Goal: Information Seeking & Learning: Compare options

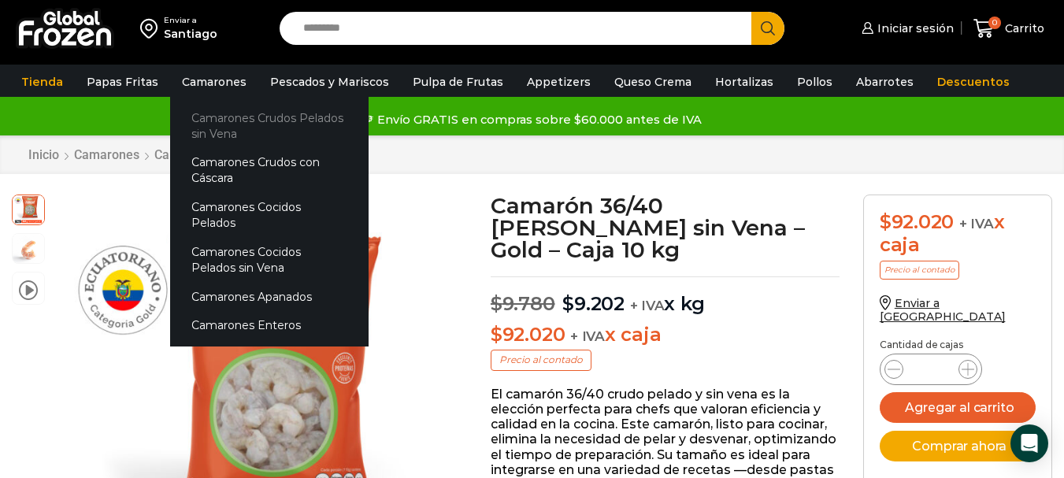
click at [234, 128] on link "Camarones Crudos Pelados sin Vena" at bounding box center [269, 125] width 198 height 45
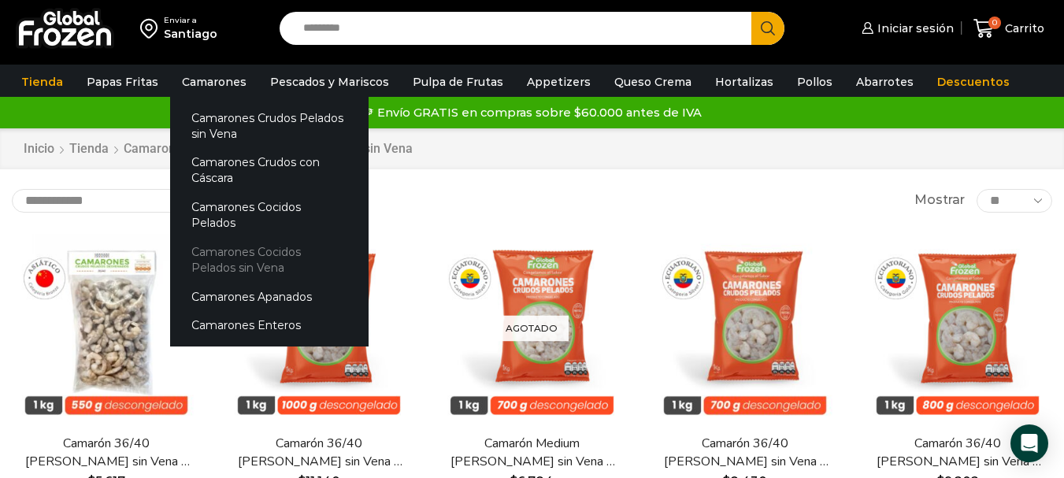
click at [266, 237] on link "Camarones Cocidos Pelados sin Vena" at bounding box center [269, 259] width 198 height 45
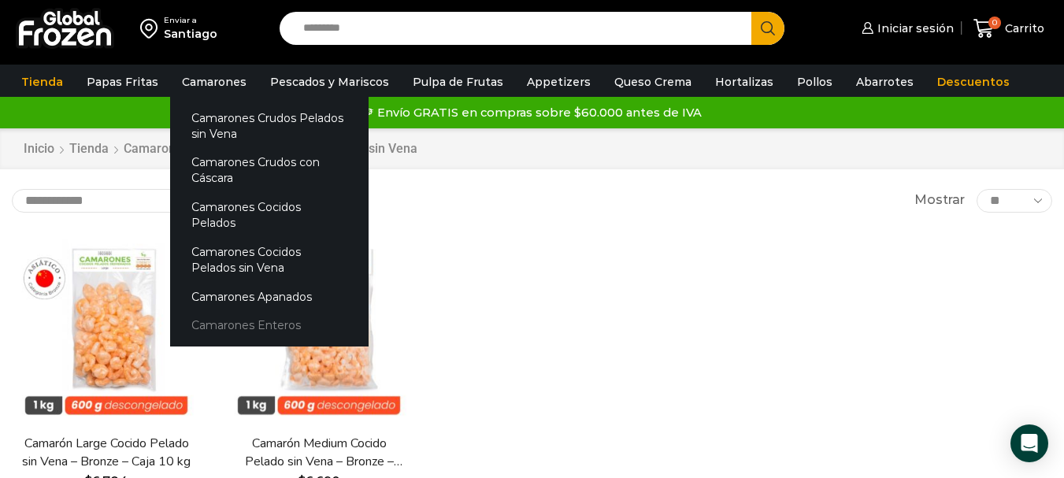
click at [262, 311] on link "Camarones Enteros" at bounding box center [269, 325] width 198 height 29
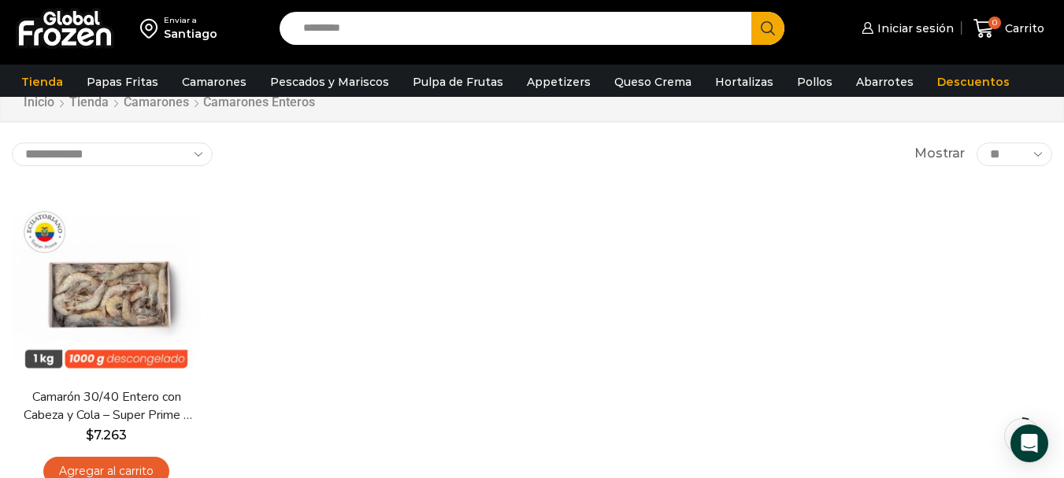
scroll to position [79, 0]
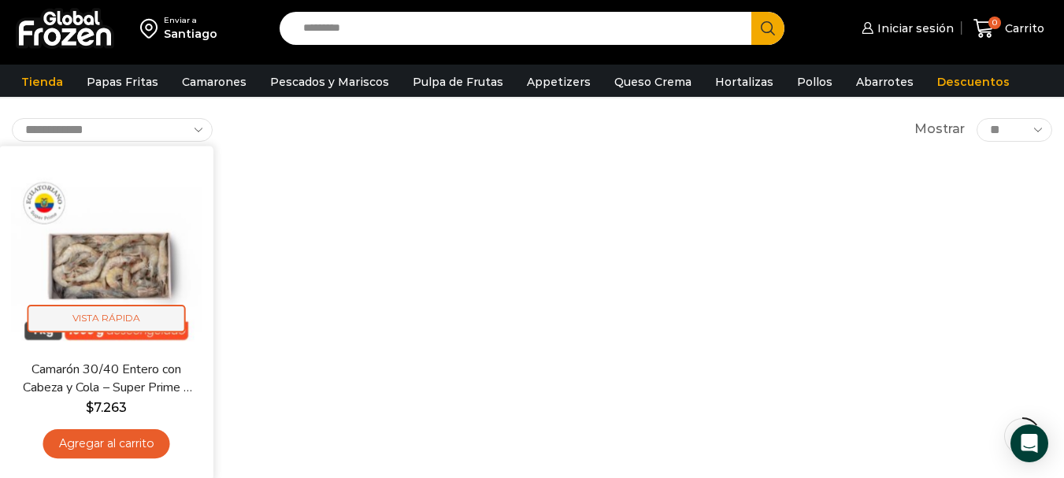
click at [124, 319] on span "Vista Rápida" at bounding box center [107, 319] width 158 height 28
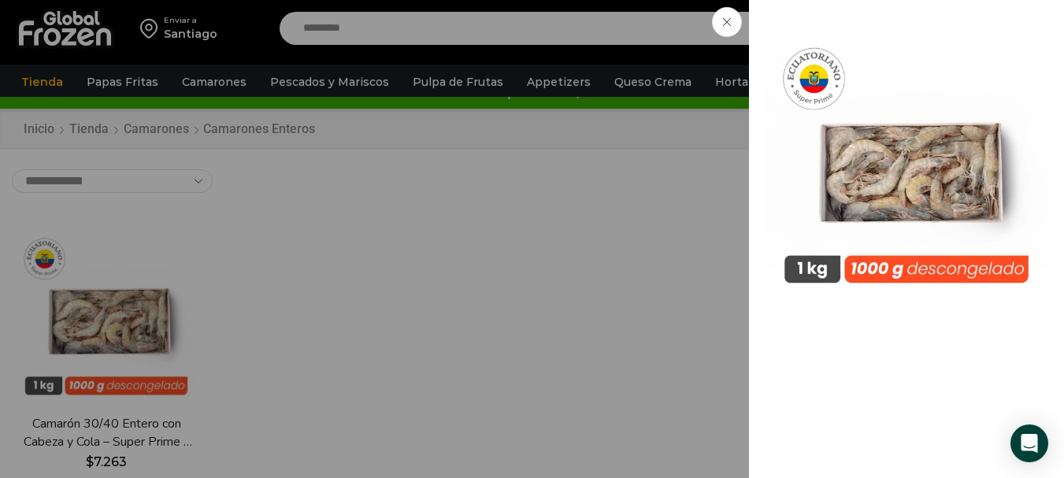
scroll to position [0, 0]
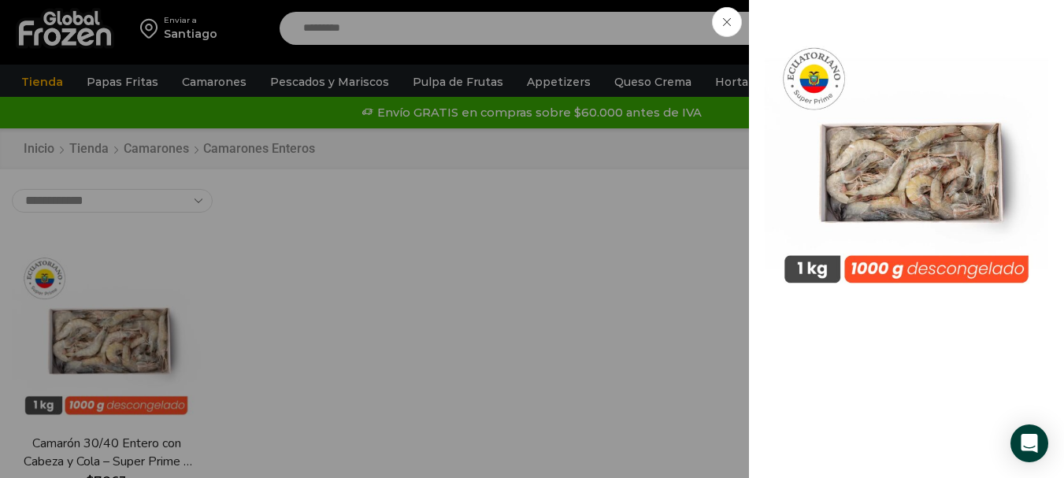
drag, startPoint x: 727, startPoint y: 25, endPoint x: 583, endPoint y: 48, distance: 145.9
click at [723, 25] on icon at bounding box center [727, 22] width 8 height 8
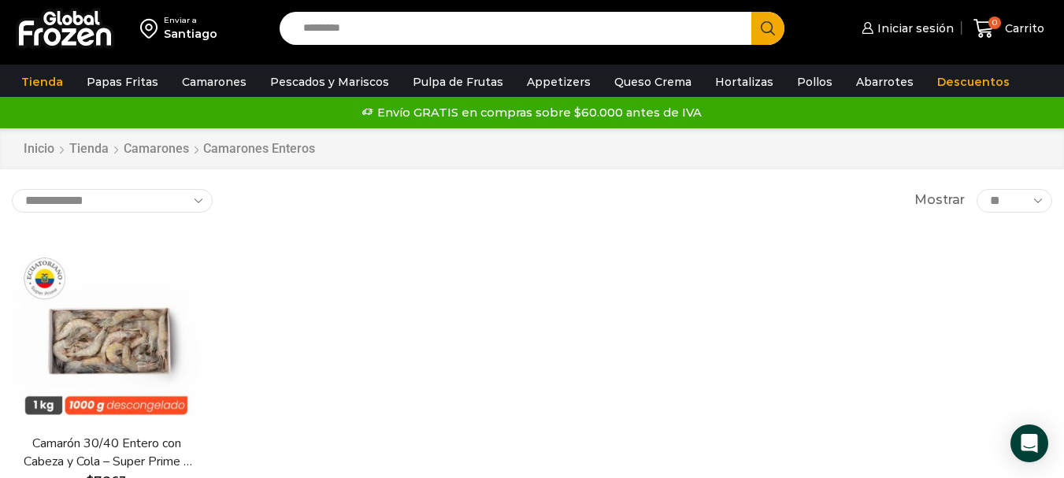
click at [298, 81] on link "Pescados y Mariscos" at bounding box center [329, 82] width 135 height 30
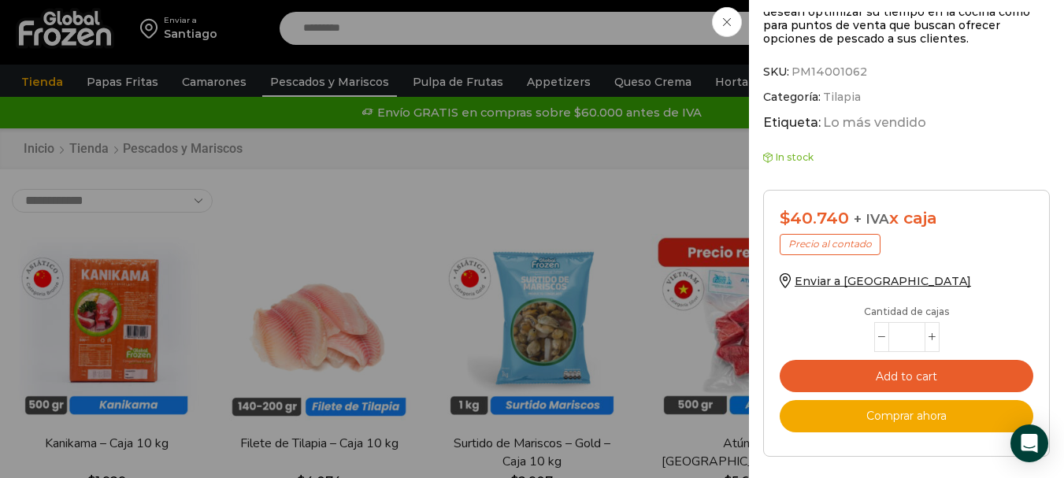
click at [387, 0] on div "Filete de Tilapia - Caja 10 kg $ 4.330 Original price was: $4.330. $ 4.074 Curr…" at bounding box center [532, 0] width 1064 height 0
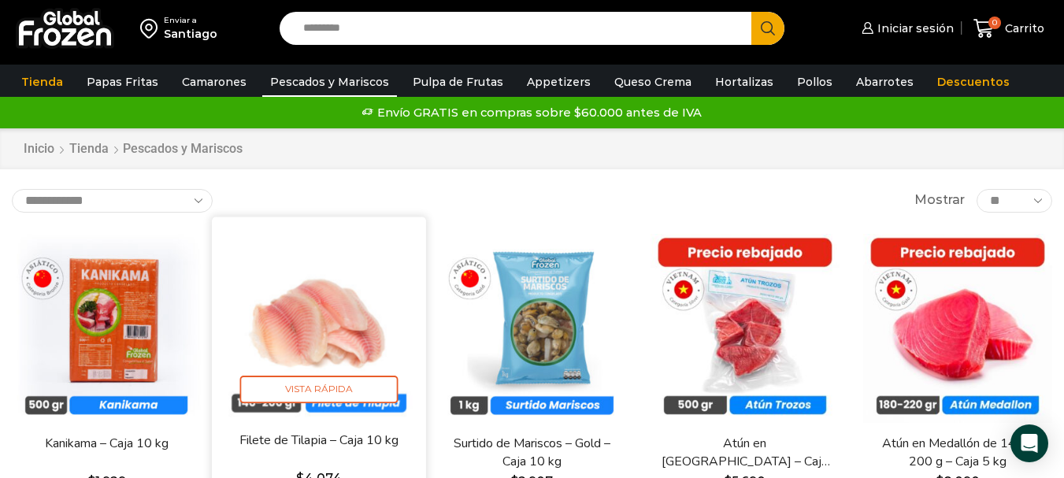
click at [324, 443] on link "Filete de Tilapia – Caja 10 kg" at bounding box center [319, 440] width 172 height 18
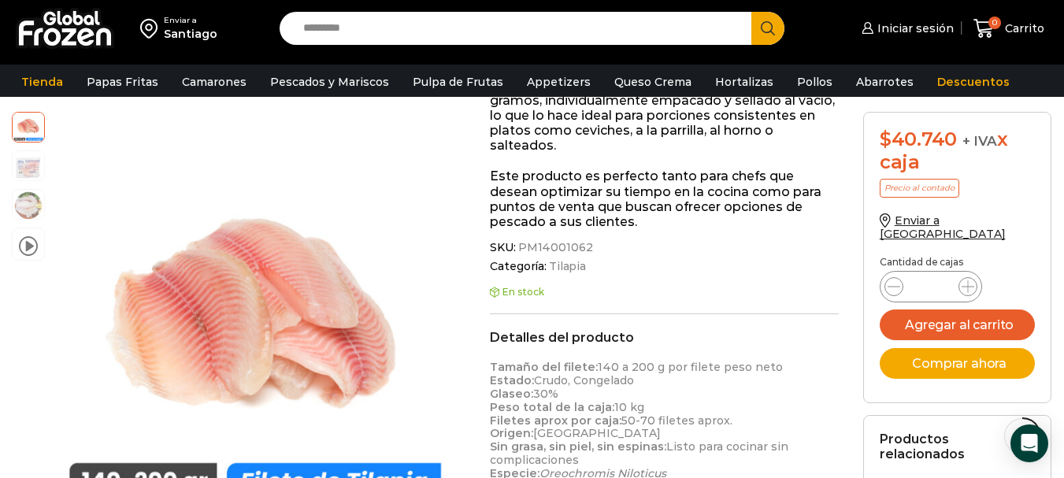
scroll to position [394, 0]
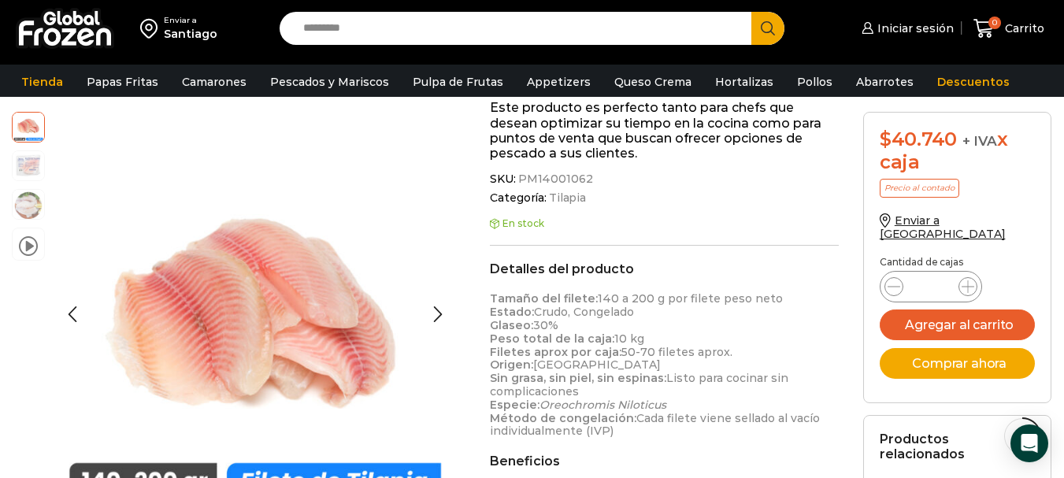
click at [31, 172] on img at bounding box center [28, 164] width 31 height 31
